Goal: Find contact information: Find contact information

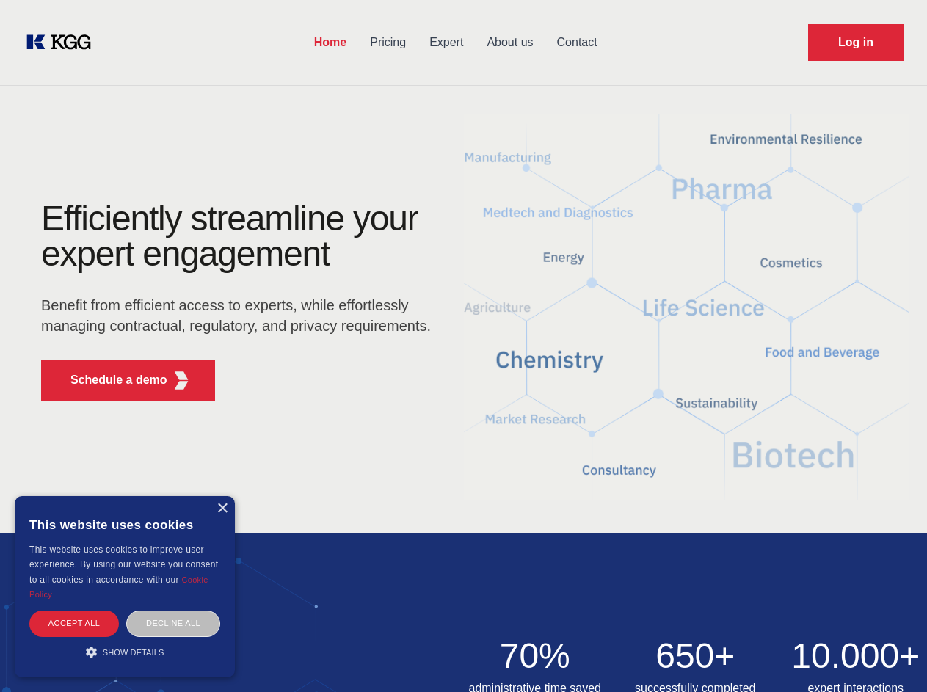
click at [463, 346] on div "Efficiently streamline your expert engagement Benefit from efficient access to …" at bounding box center [241, 307] width 446 height 212
click at [110, 380] on p "Schedule a demo" at bounding box center [118, 380] width 97 height 18
click at [222, 508] on div "× This website uses cookies This website uses cookies to improve user experienc…" at bounding box center [125, 586] width 220 height 181
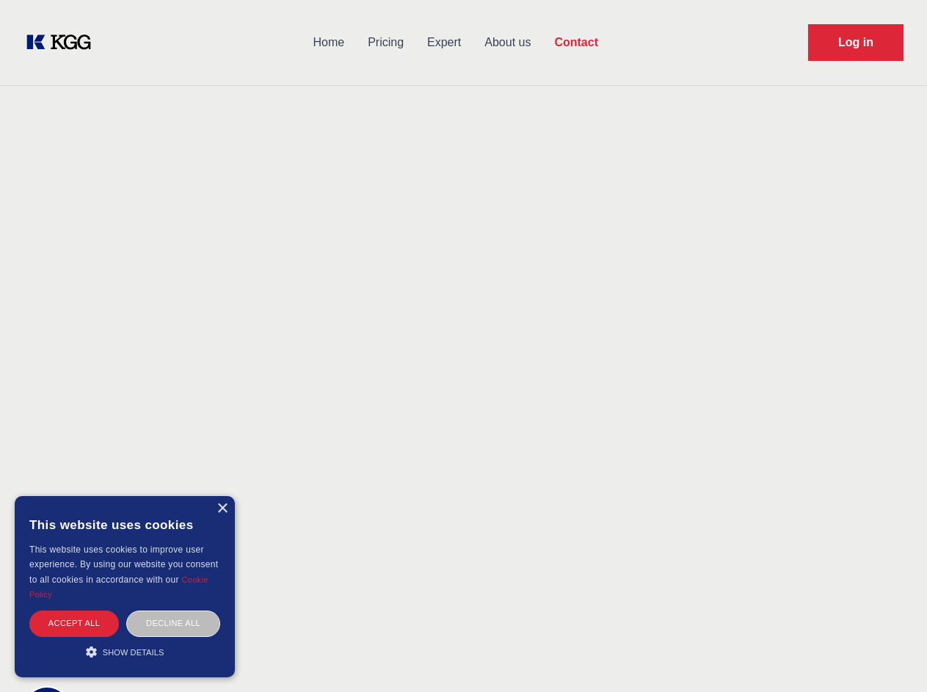
click at [74, 623] on div "Accept all" at bounding box center [74, 623] width 90 height 26
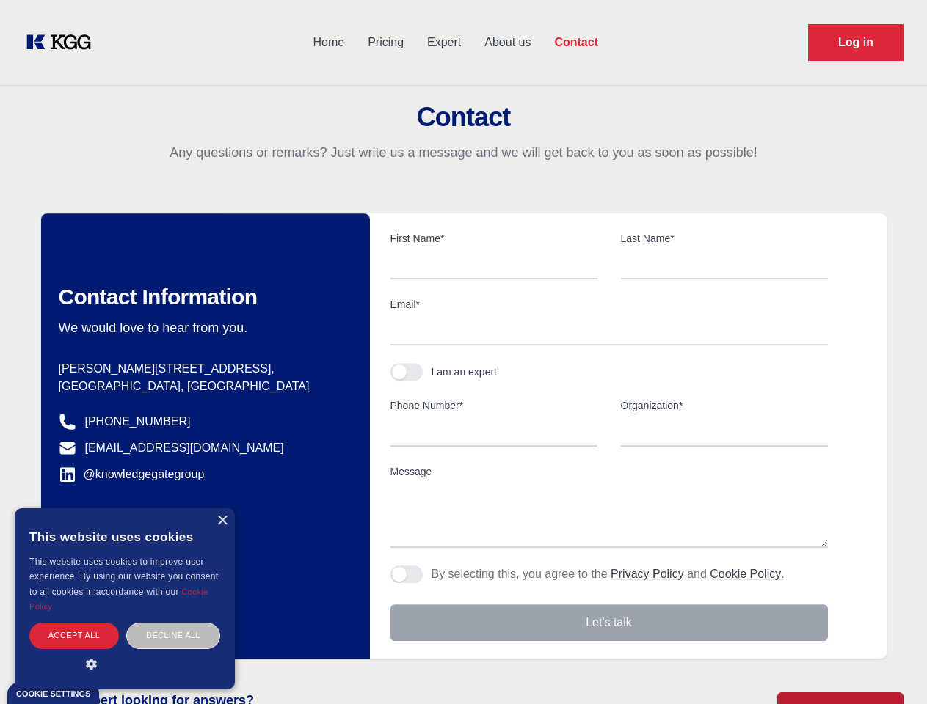
click at [173, 623] on div "Decline all" at bounding box center [173, 636] width 94 height 26
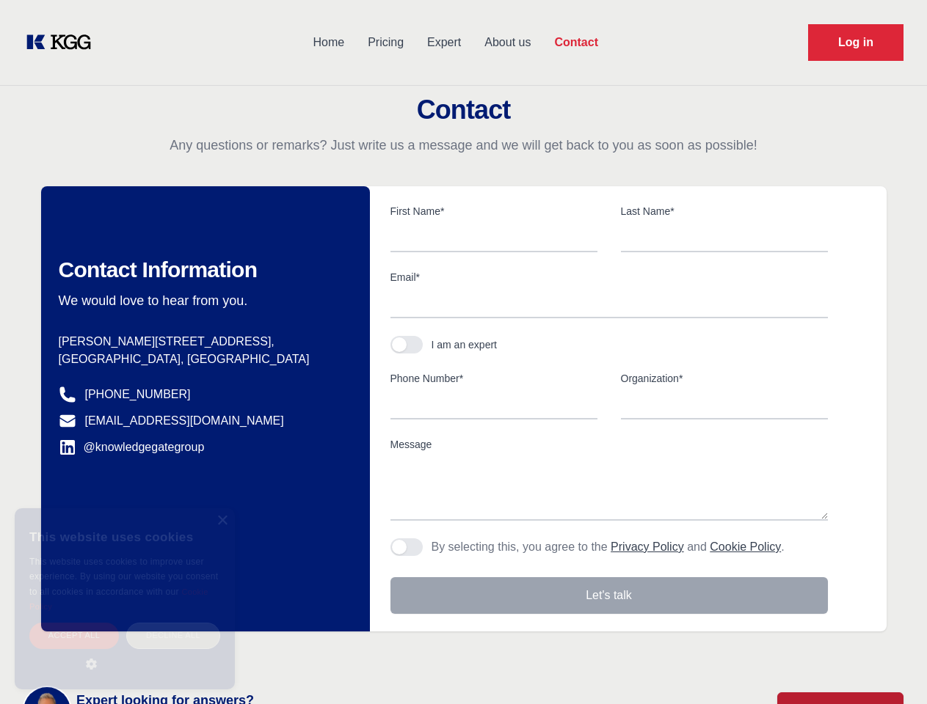
click at [125, 652] on main "Contact Any questions or remarks? Just write us a message and we will get back …" at bounding box center [463, 382] width 927 height 764
